Goal: Communication & Community: Ask a question

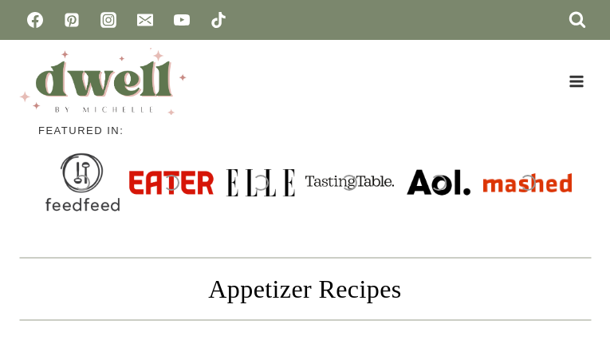
type input "********"
type input "**********"
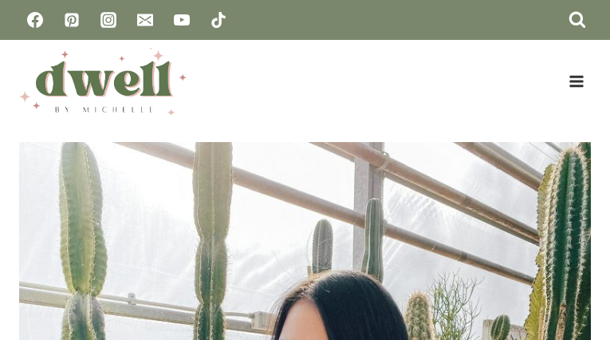
type input "**********"
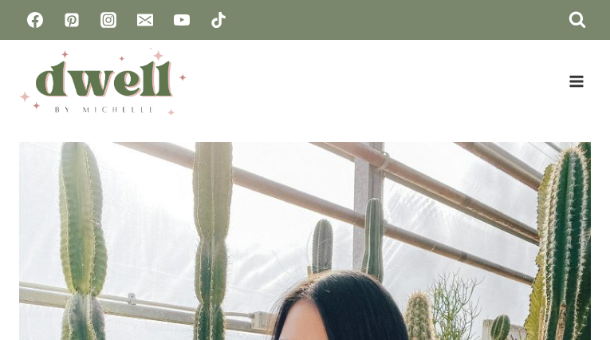
type input "**********"
